Goal: Connect with others: Connect with others

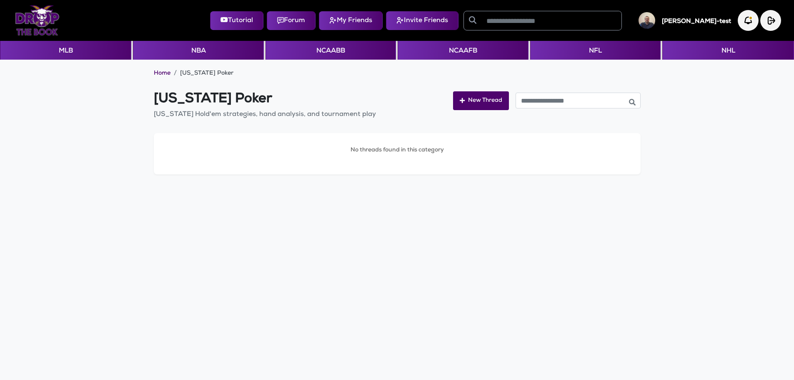
click at [40, 20] on img at bounding box center [37, 20] width 45 height 30
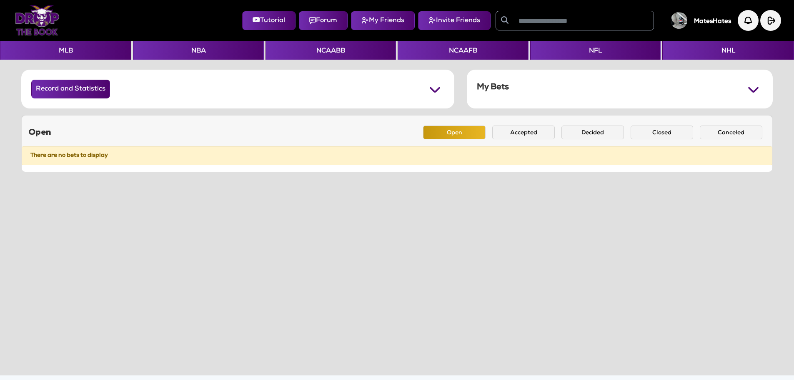
click at [26, 19] on img at bounding box center [37, 20] width 45 height 30
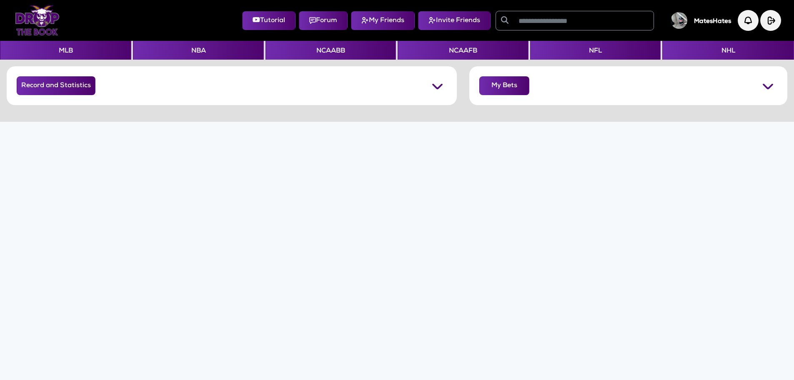
click at [45, 20] on img at bounding box center [37, 20] width 45 height 30
click at [599, 46] on button "NFL" at bounding box center [595, 50] width 130 height 19
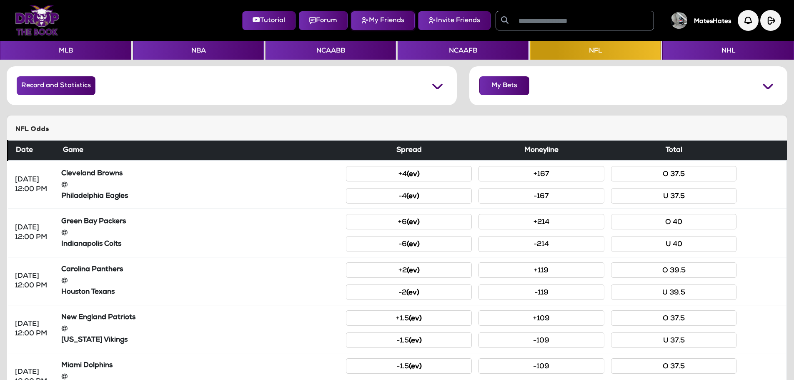
click at [369, 21] on button "My Friends" at bounding box center [383, 20] width 64 height 19
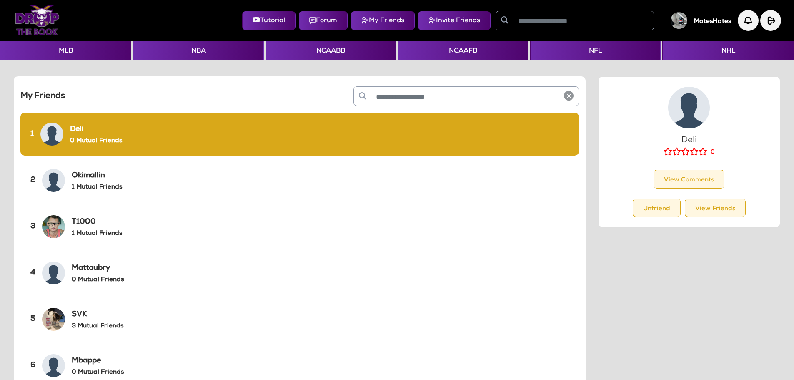
click at [96, 182] on div "Okimallin 1 Mutual Friends" at bounding box center [97, 181] width 50 height 22
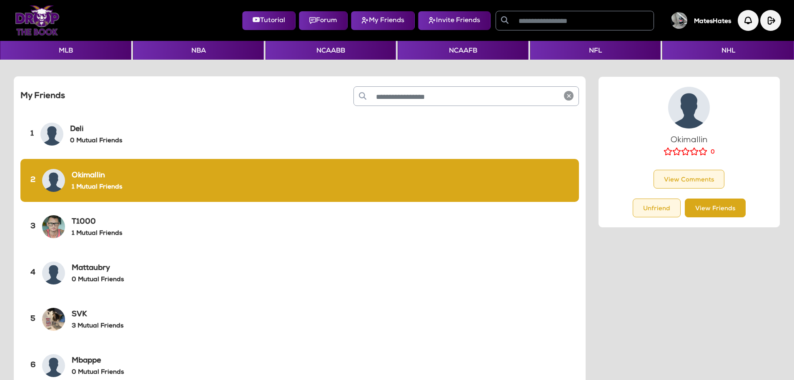
click at [693, 204] on button "View Friends" at bounding box center [715, 207] width 61 height 19
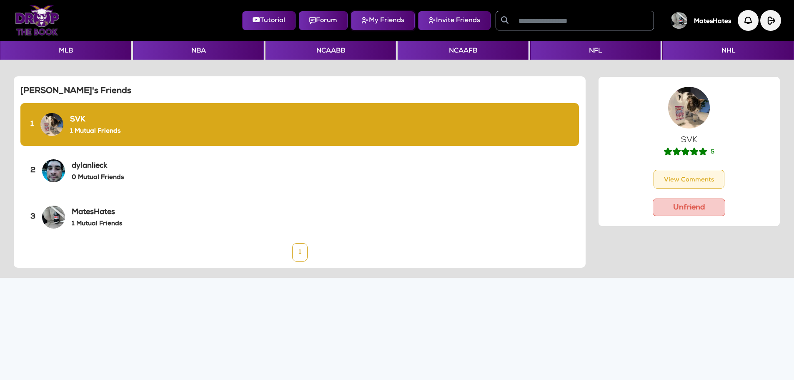
click at [373, 21] on button "My Friends" at bounding box center [383, 20] width 64 height 19
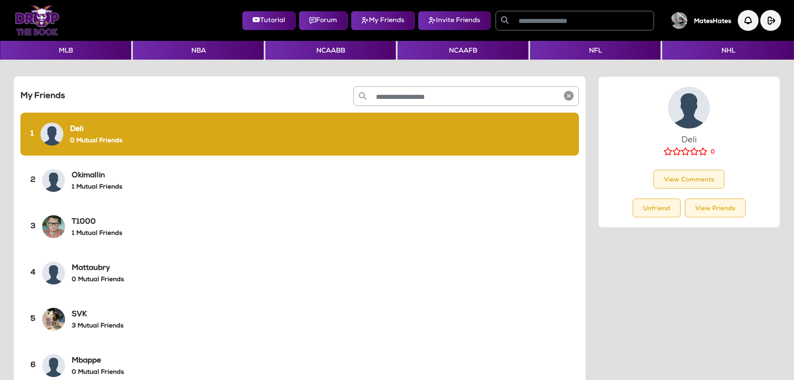
click at [84, 230] on h6 "1 Mutual Friends" at bounding box center [97, 234] width 50 height 8
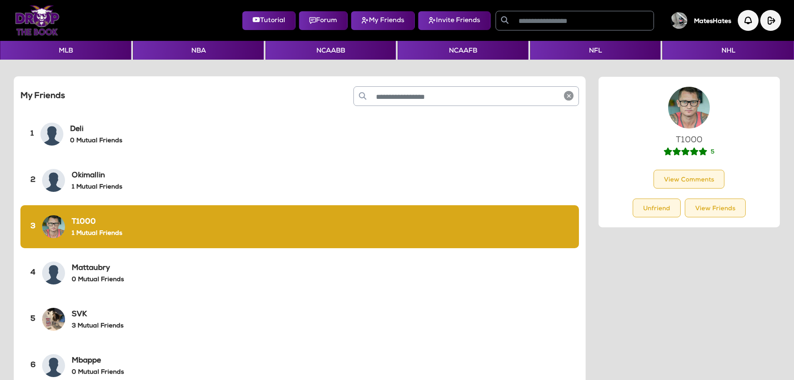
drag, startPoint x: 708, startPoint y: 213, endPoint x: 654, endPoint y: 216, distance: 54.7
click at [707, 213] on button "View Friends" at bounding box center [715, 207] width 61 height 19
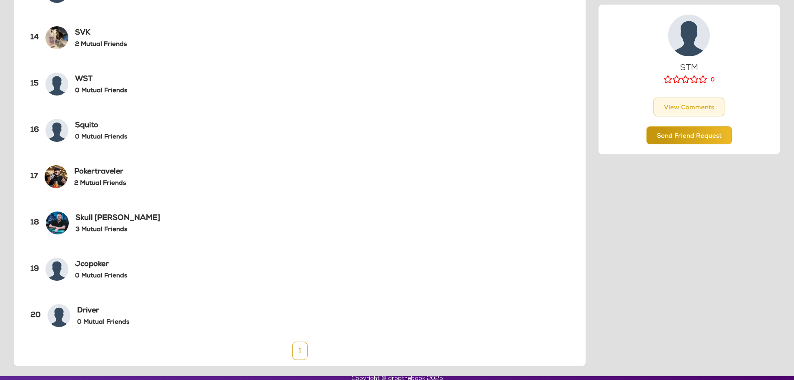
scroll to position [697, 0]
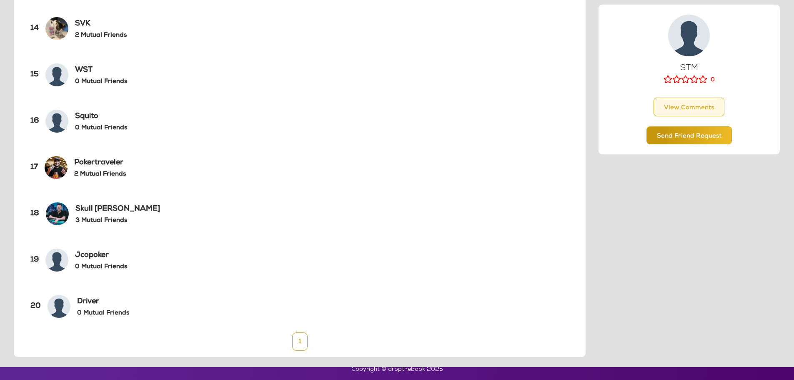
click at [98, 217] on h6 "3 Mutual Friends" at bounding box center [117, 221] width 85 height 8
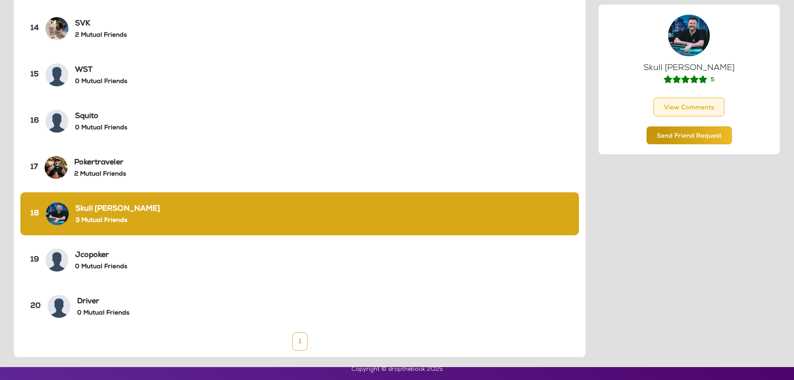
click at [119, 30] on div "SVK 2 Mutual Friends" at bounding box center [101, 29] width 52 height 22
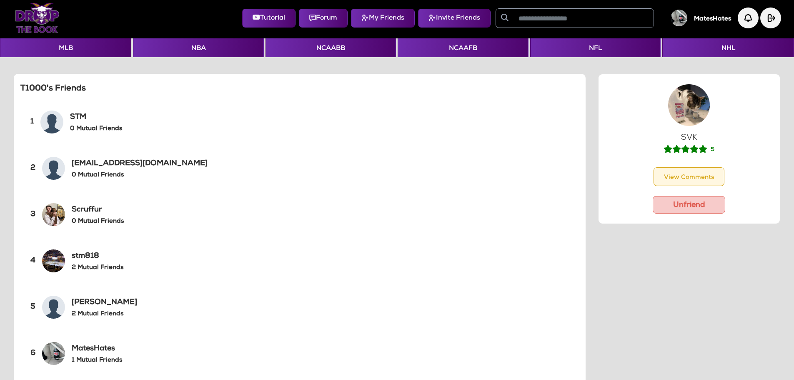
scroll to position [0, 0]
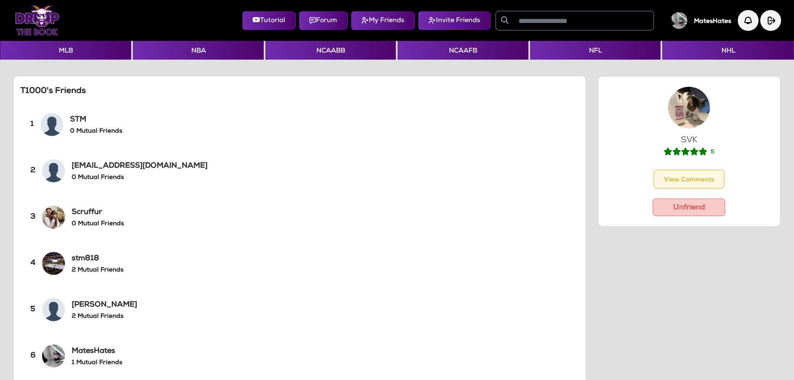
click at [54, 265] on img at bounding box center [53, 263] width 23 height 23
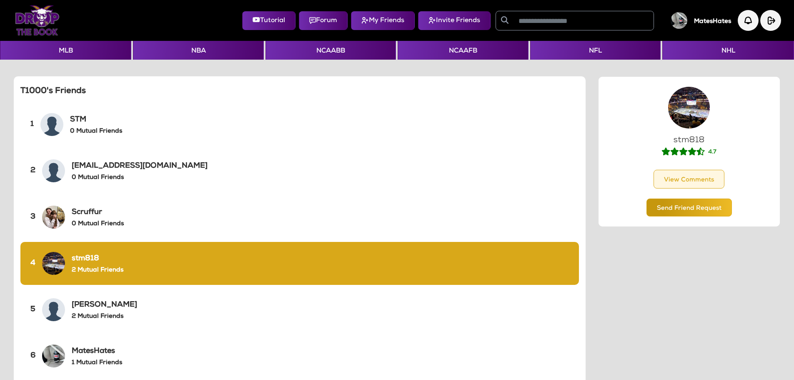
click at [83, 129] on h6 "0 Mutual Friends" at bounding box center [96, 132] width 52 height 8
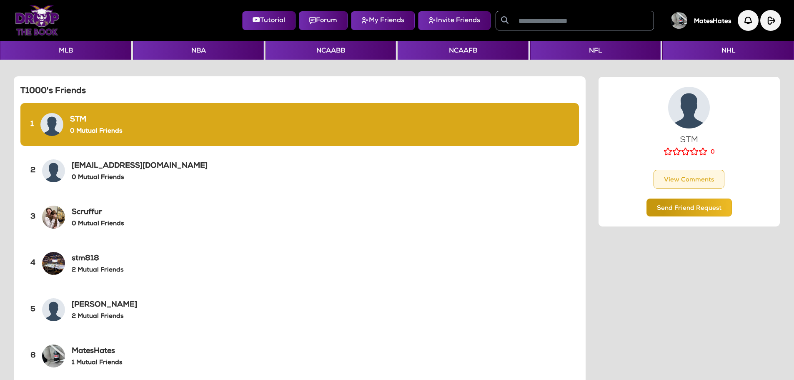
scroll to position [83, 0]
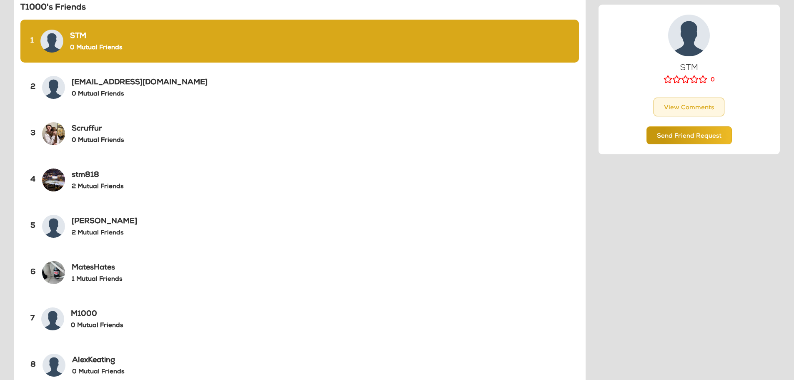
click at [45, 180] on img at bounding box center [53, 179] width 23 height 23
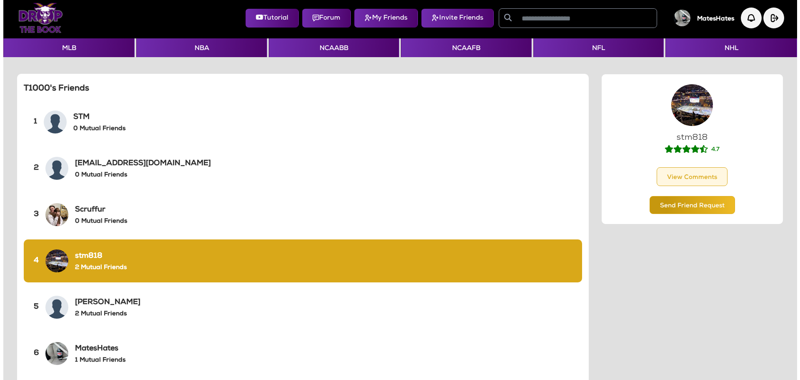
scroll to position [0, 0]
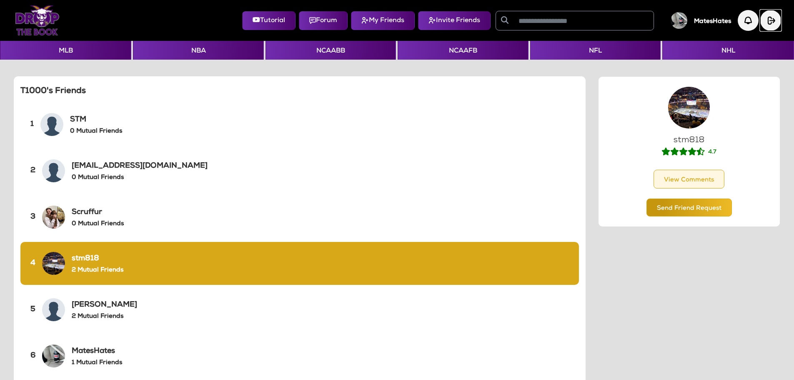
click at [770, 23] on img "button" at bounding box center [770, 20] width 21 height 21
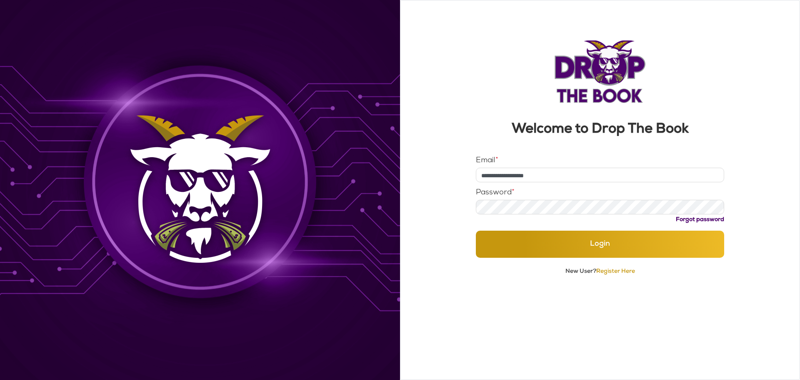
click at [569, 172] on input "**********" at bounding box center [600, 175] width 249 height 15
type input "**********"
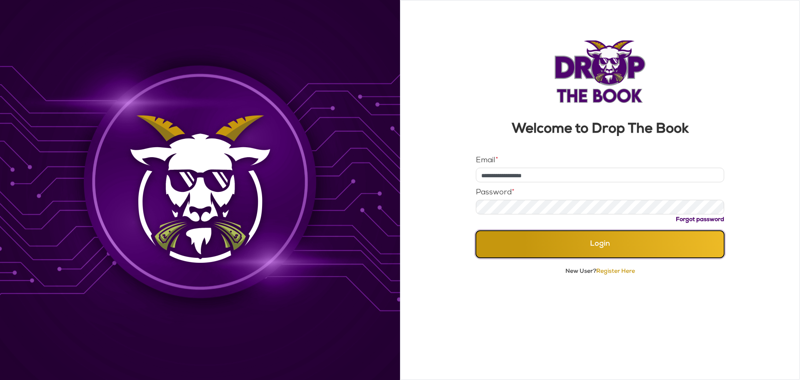
click at [548, 246] on button "Login" at bounding box center [600, 243] width 249 height 27
